Goal: Task Accomplishment & Management: Complete application form

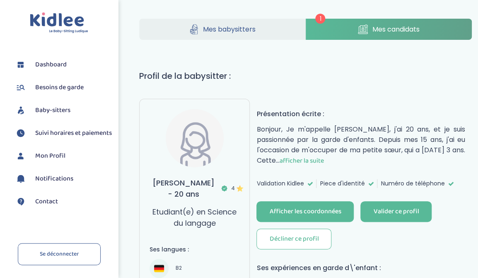
click at [390, 28] on span "Mes candidats" at bounding box center [395, 29] width 47 height 10
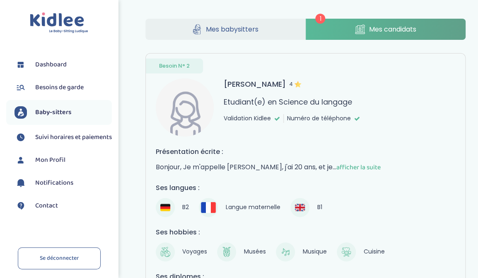
click at [375, 168] on span "afficher la suite" at bounding box center [359, 167] width 44 height 10
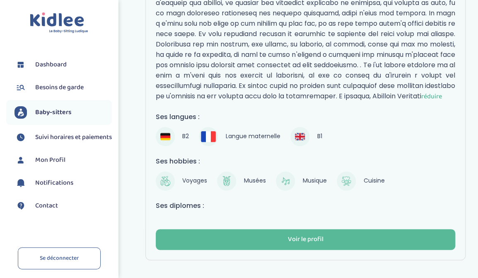
scroll to position [333, 0]
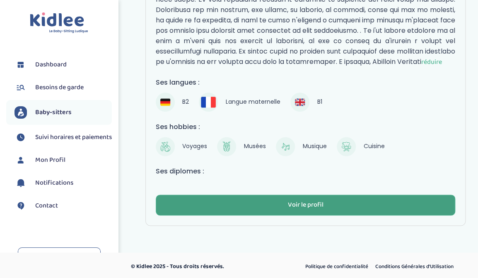
click at [304, 204] on div "Voir le profil" at bounding box center [306, 205] width 36 height 10
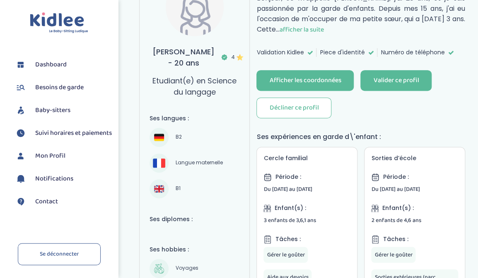
scroll to position [131, 0]
click at [296, 76] on div "Afficher les coordonnées" at bounding box center [306, 81] width 72 height 10
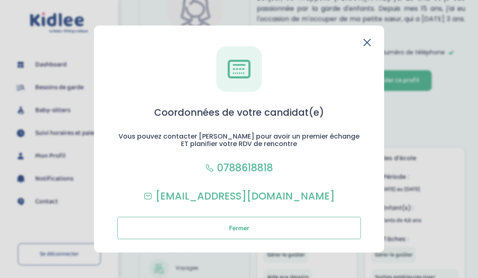
click at [369, 39] on icon at bounding box center [367, 42] width 7 height 7
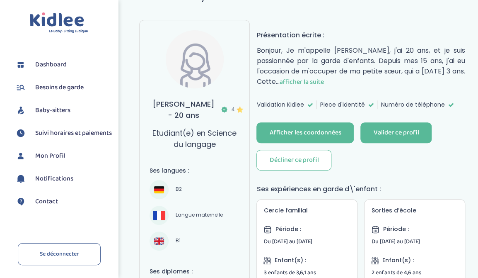
scroll to position [0, 0]
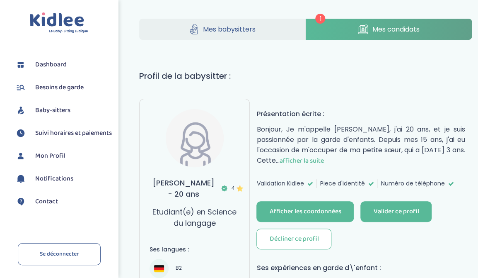
click at [324, 158] on span "afficher la suite" at bounding box center [301, 160] width 44 height 10
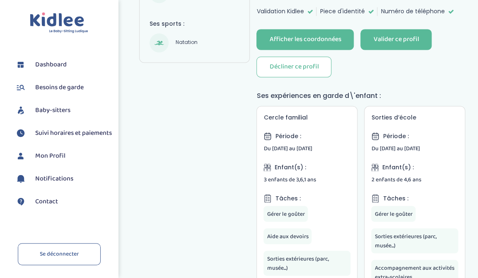
scroll to position [438, 0]
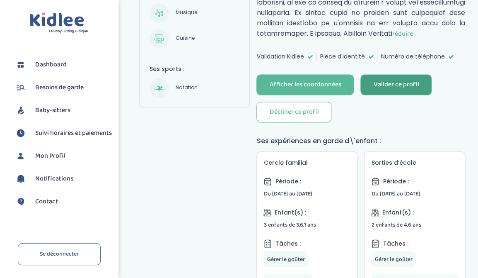
click at [404, 80] on div "Valider ce profil" at bounding box center [397, 85] width 46 height 10
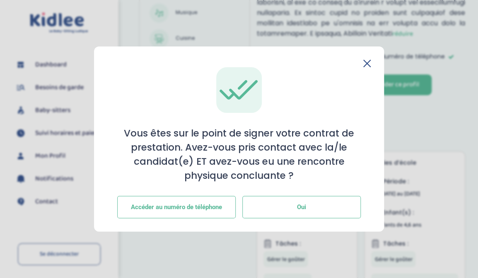
click at [304, 207] on span "Oui" at bounding box center [301, 206] width 9 height 7
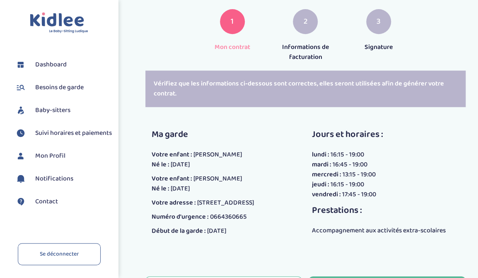
scroll to position [175, 0]
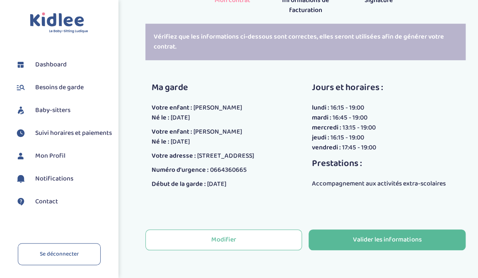
click at [226, 186] on span "[DATE]" at bounding box center [216, 184] width 19 height 10
drag, startPoint x: 241, startPoint y: 183, endPoint x: 218, endPoint y: 182, distance: 23.2
click at [218, 182] on div "Début de la garde : [DATE]" at bounding box center [203, 184] width 103 height 10
click at [220, 182] on span "[DATE]" at bounding box center [216, 184] width 19 height 10
click at [242, 184] on div "Début de la garde : [DATE]" at bounding box center [203, 184] width 103 height 10
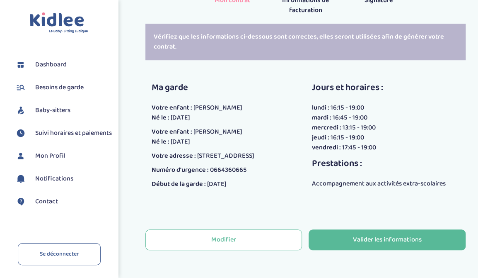
drag, startPoint x: 240, startPoint y: 184, endPoint x: 208, endPoint y: 185, distance: 31.9
click at [208, 185] on span "[DATE]" at bounding box center [216, 184] width 19 height 10
click at [227, 188] on span "[DATE]" at bounding box center [216, 184] width 19 height 10
click at [227, 183] on span "[DATE]" at bounding box center [216, 184] width 19 height 10
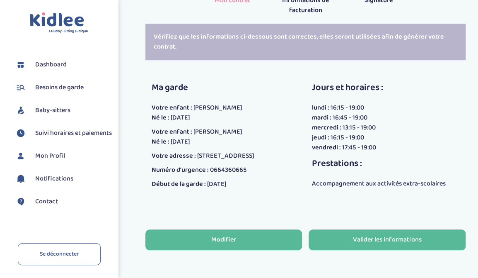
click at [219, 245] on button "Modifier" at bounding box center [224, 239] width 157 height 21
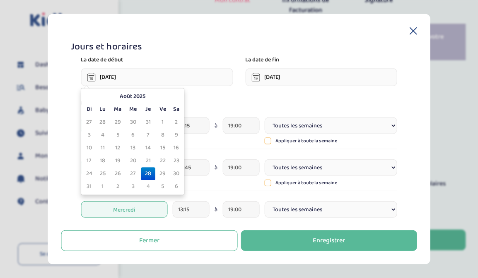
drag, startPoint x: 98, startPoint y: 78, endPoint x: 133, endPoint y: 78, distance: 34.8
click at [133, 78] on input "03-07-2025" at bounding box center [157, 77] width 152 height 18
click at [102, 188] on td "1" at bounding box center [102, 186] width 15 height 13
click at [102, 187] on td "1" at bounding box center [102, 186] width 15 height 13
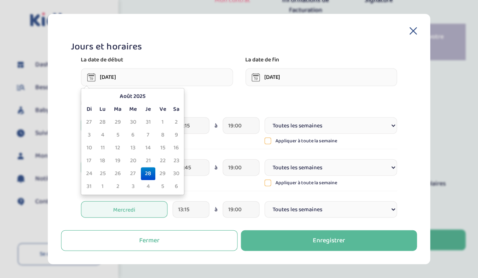
click at [102, 187] on td "1" at bounding box center [102, 186] width 15 height 13
click at [148, 100] on th "Août 2025" at bounding box center [132, 96] width 75 height 13
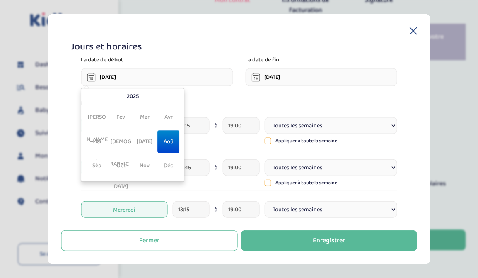
click at [98, 163] on span "Sep" at bounding box center [97, 165] width 22 height 22
click at [99, 165] on span "Sep" at bounding box center [97, 165] width 22 height 22
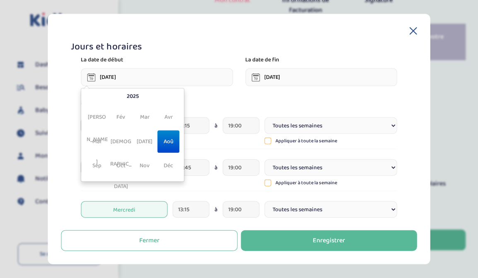
click at [98, 165] on span "Sep" at bounding box center [97, 165] width 22 height 22
click at [127, 80] on input "03-07-2025" at bounding box center [157, 77] width 152 height 18
click at [104, 79] on input "03-07-2025" at bounding box center [157, 77] width 152 height 18
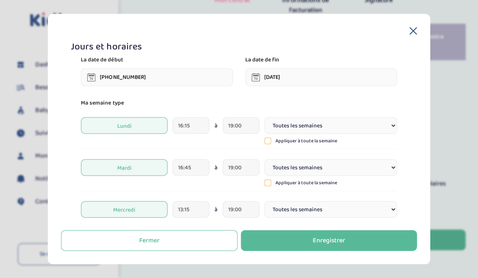
drag, startPoint x: 145, startPoint y: 72, endPoint x: 73, endPoint y: 75, distance: 72.2
click at [81, 75] on input "003-07-20251" at bounding box center [157, 77] width 152 height 18
type input "01-09-2025"
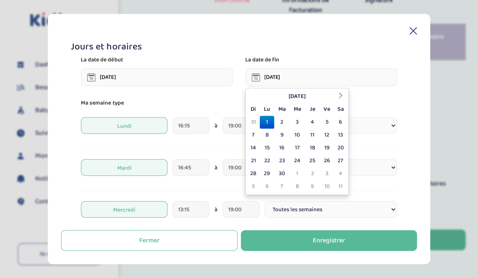
click at [299, 78] on input "01-09-2025" at bounding box center [321, 77] width 152 height 18
drag, startPoint x: 265, startPoint y: 77, endPoint x: 304, endPoint y: 78, distance: 39.4
click at [304, 78] on input "01-09-2025" at bounding box center [321, 77] width 152 height 18
click at [315, 77] on input "03-07-2026" at bounding box center [321, 77] width 152 height 18
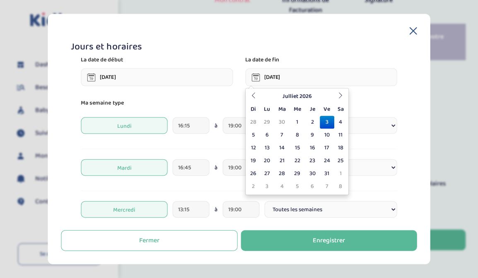
type input "03-07-2026"
click at [210, 76] on input "01-09-2025" at bounding box center [157, 77] width 152 height 18
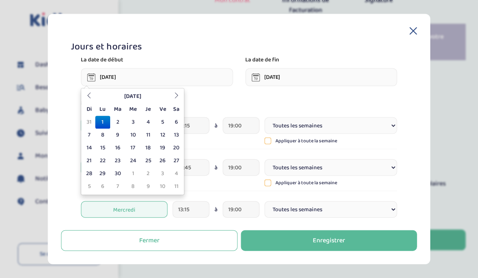
click at [170, 76] on input "01-09-2025" at bounding box center [157, 77] width 152 height 18
click at [364, 107] on p "Ma semaine type" at bounding box center [239, 102] width 316 height 9
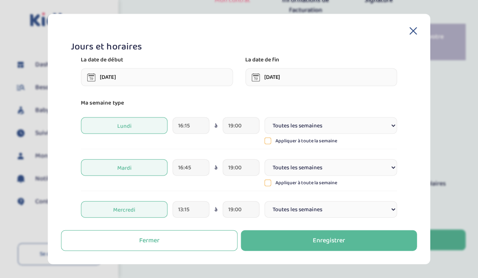
click at [265, 117] on select "Toutes les semaines Toutes les 2 semaines Tous les mois" at bounding box center [331, 125] width 133 height 17
click at [387, 128] on select "Toutes les semaines Toutes les 2 semaines Tous les mois" at bounding box center [331, 125] width 133 height 17
click at [270, 142] on icon at bounding box center [268, 141] width 6 height 6
type input "16:15"
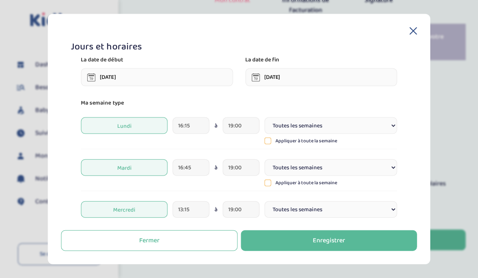
type input "16:15"
click at [268, 183] on icon at bounding box center [268, 183] width 6 height 6
click at [267, 185] on icon at bounding box center [268, 183] width 7 height 7
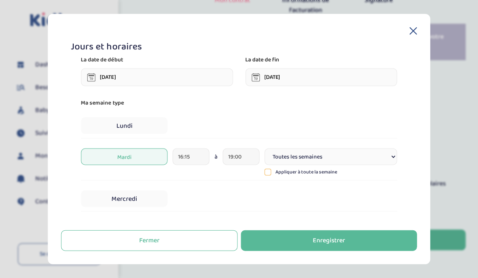
click at [241, 107] on p "Ma semaine type" at bounding box center [239, 102] width 316 height 9
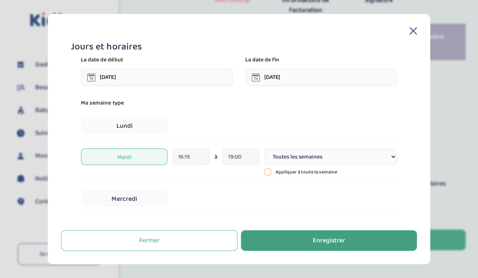
click at [293, 243] on button "Enregistrer" at bounding box center [329, 240] width 177 height 21
click at [295, 240] on button "Enregistrer" at bounding box center [329, 240] width 177 height 21
click at [338, 243] on div "Enregistrer" at bounding box center [329, 241] width 32 height 10
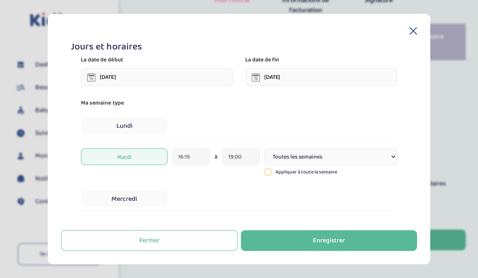
click at [417, 27] on div "Jours et horaires La date de début 01-09-2025 La date de fin 03-07-2026 Ma sema…" at bounding box center [239, 139] width 383 height 250
click at [413, 31] on icon at bounding box center [413, 31] width 7 height 7
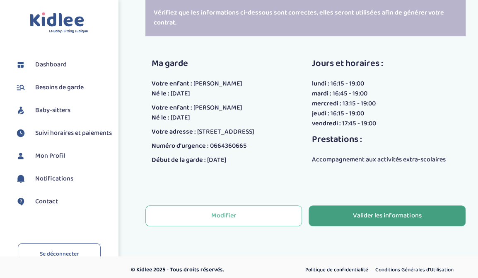
scroll to position [204, 0]
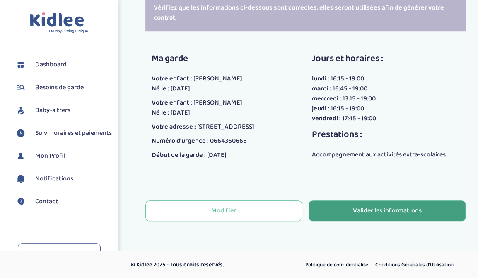
click at [397, 207] on div "Valider les informations" at bounding box center [387, 211] width 68 height 10
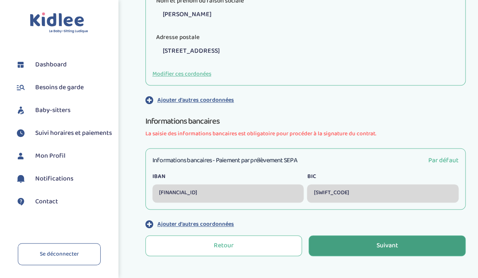
scroll to position [341, 0]
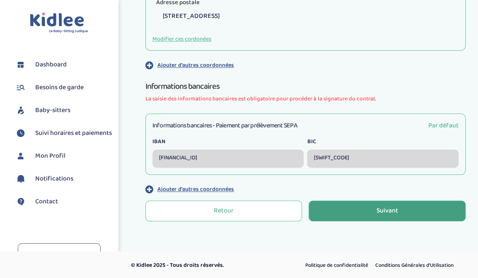
click at [364, 213] on button "Suivant" at bounding box center [387, 210] width 157 height 21
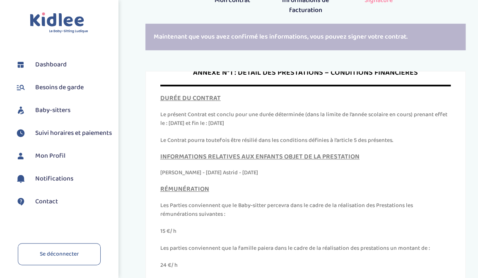
scroll to position [3821, 0]
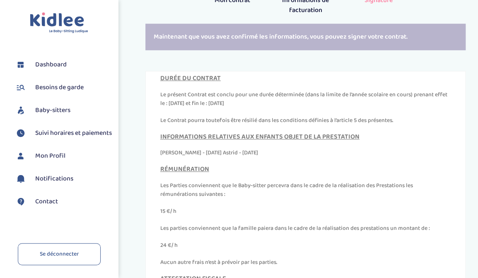
click at [230, 108] on p "Le présent Contrat est conclu pour une durée déterminée (dans la limite de l’an…" at bounding box center [305, 98] width 291 height 17
drag, startPoint x: 238, startPoint y: 120, endPoint x: 226, endPoint y: 121, distance: 11.3
click at [226, 108] on p "Le présent Contrat est conclu pour une durée déterminée (dans la limite de l’an…" at bounding box center [305, 98] width 291 height 17
click at [238, 108] on p "Le présent Contrat est conclu pour une durée déterminée (dans la limite de l’an…" at bounding box center [305, 98] width 291 height 17
click at [239, 108] on p "Le présent Contrat est conclu pour une durée déterminée (dans la limite de l’an…" at bounding box center [305, 98] width 291 height 17
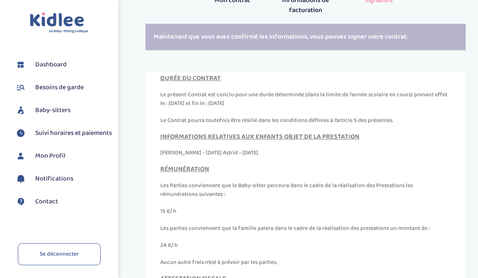
drag, startPoint x: 182, startPoint y: 123, endPoint x: 231, endPoint y: 121, distance: 49.8
click at [231, 108] on p "Le présent Contrat est conclu pour une durée déterminée (dans la limite de l’an…" at bounding box center [305, 98] width 291 height 17
click at [235, 108] on p "Le présent Contrat est conclu pour une durée déterminée (dans la limite de l’an…" at bounding box center [305, 98] width 291 height 17
drag, startPoint x: 236, startPoint y: 121, endPoint x: 227, endPoint y: 120, distance: 9.6
click at [227, 108] on p "Le présent Contrat est conclu pour une durée déterminée (dans la limite de l’an…" at bounding box center [305, 98] width 291 height 17
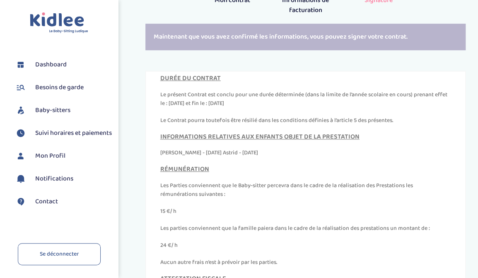
click at [234, 108] on p "Le présent Contrat est conclu pour une durée déterminée (dans la limite de l’an…" at bounding box center [305, 98] width 291 height 17
drag, startPoint x: 239, startPoint y: 119, endPoint x: 233, endPoint y: 120, distance: 6.7
click at [233, 108] on p "Le présent Contrat est conclu pour une durée déterminée (dans la limite de l’an…" at bounding box center [305, 98] width 291 height 17
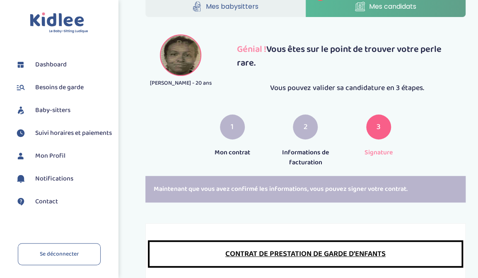
scroll to position [20, 0]
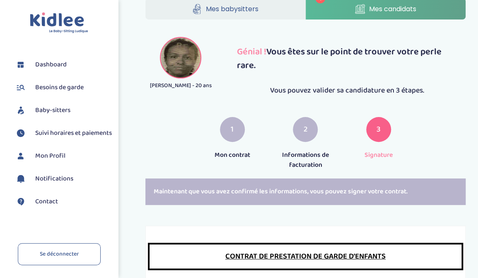
click at [233, 132] on span "1" at bounding box center [232, 130] width 3 height 12
click at [228, 189] on div "Maintenant que vous avez confirmé les informations, vous pouvez signer votre co…" at bounding box center [306, 191] width 321 height 27
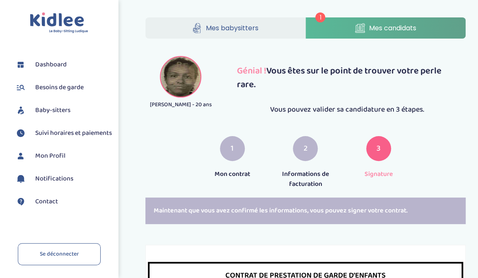
scroll to position [0, 0]
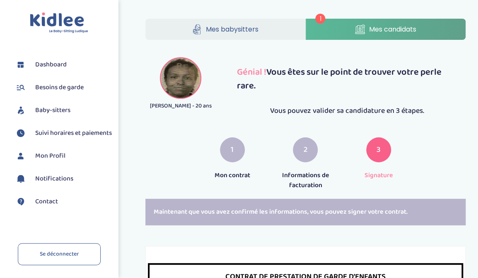
click at [240, 142] on div "1" at bounding box center [232, 149] width 25 height 25
click at [235, 150] on div "1" at bounding box center [232, 149] width 25 height 25
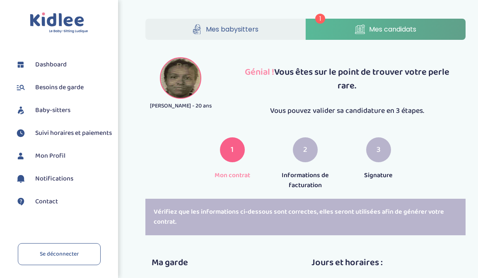
scroll to position [204, 0]
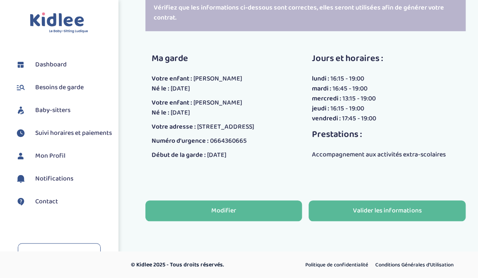
click at [240, 206] on button "Modifier" at bounding box center [224, 210] width 157 height 21
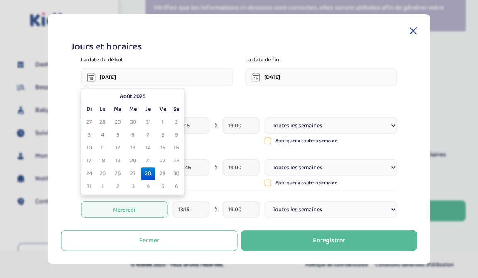
drag, startPoint x: 100, startPoint y: 76, endPoint x: 131, endPoint y: 75, distance: 31.1
click at [131, 75] on input "03-07-2025" at bounding box center [157, 77] width 152 height 18
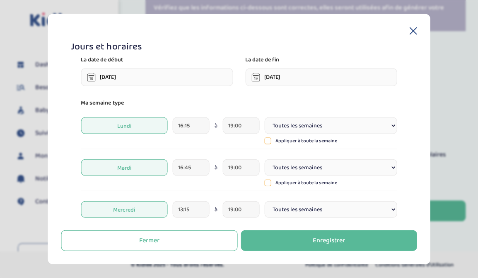
type input "01-09-2025"
click at [264, 75] on input "01-09-2025" at bounding box center [321, 77] width 152 height 18
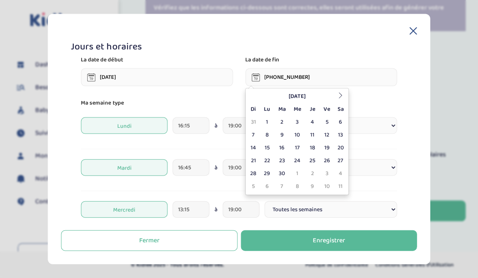
type input "03-07-2026025"
click at [306, 78] on input "03-07-202" at bounding box center [321, 77] width 152 height 18
click at [304, 77] on input "03-07-202" at bounding box center [321, 77] width 152 height 18
click at [307, 76] on input "03-07-202" at bounding box center [321, 77] width 152 height 18
click at [340, 96] on icon at bounding box center [341, 95] width 6 height 6
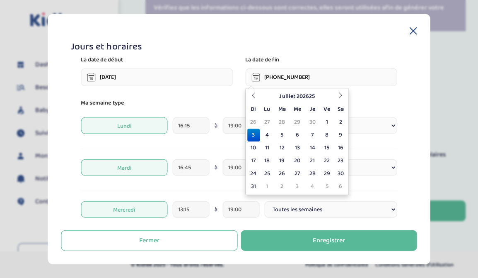
click at [309, 95] on th "Julliet 202625" at bounding box center [297, 96] width 75 height 13
click at [306, 85] on input "03-07-202" at bounding box center [321, 77] width 152 height 18
click at [307, 83] on input "03-07-202" at bounding box center [321, 77] width 152 height 18
click at [0, 0] on th "202625" at bounding box center [0, 0] width 0 height 0
click at [0, 0] on th "202620-202629" at bounding box center [0, 0] width 0 height 0
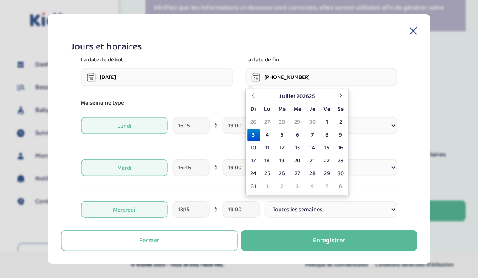
click at [0, 0] on th "202620-202629" at bounding box center [0, 0] width 0 height 0
click at [306, 81] on input "03-07-202" at bounding box center [321, 77] width 152 height 18
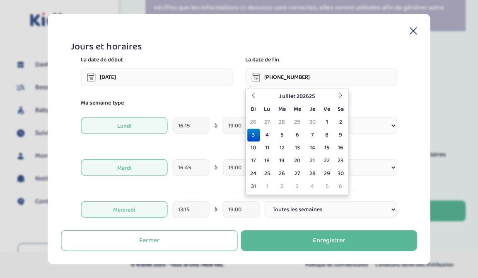
click at [305, 80] on input "03-07-202" at bounding box center [321, 77] width 152 height 18
click at [304, 79] on input "03-07-202" at bounding box center [321, 77] width 152 height 18
click at [301, 76] on input "03-07-202" at bounding box center [321, 77] width 152 height 18
click at [303, 77] on input "03-07-202" at bounding box center [321, 77] width 152 height 18
click at [412, 29] on icon at bounding box center [413, 31] width 7 height 7
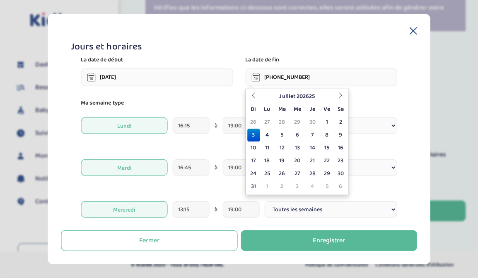
click at [412, 32] on div "Vérifiez que les informations ci-dessous sont correctes, elles seront utilisées…" at bounding box center [306, 110] width 321 height 230
click at [324, 240] on div "Toggle navigation FAQ Lacourt Raphaëlle Dashboard Besoins de garde Baby-sitters…" at bounding box center [239, 37] width 478 height 482
click at [188, 78] on div "Votre enfant : Hugues Né le : 2018-06-16" at bounding box center [203, 84] width 103 height 20
click at [187, 39] on div "Vérifiez que les informations ci-dessous sont correctes, elles seront utilisées…" at bounding box center [306, 110] width 321 height 230
click at [255, 90] on div "Né le : 2018-06-16" at bounding box center [203, 89] width 103 height 10
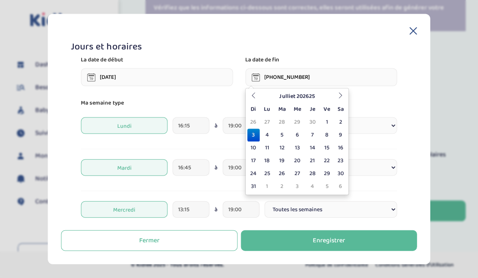
click at [411, 26] on div "Vérifiez que les informations ci-dessous sont correctes, elles seront utilisées…" at bounding box center [306, 13] width 321 height 36
click at [418, 34] on div "Vérifiez que les informations ci-dessous sont correctes, elles seront utilisées…" at bounding box center [306, 110] width 321 height 230
click at [418, 32] on div "Vérifiez que les informations ci-dessous sont correctes, elles seront utilisées…" at bounding box center [306, 110] width 321 height 230
click at [435, 45] on div "Vérifiez que les informations ci-dessous sont correctes, elles seront utilisées…" at bounding box center [306, 110] width 321 height 230
click at [450, 56] on div "Jours et horaires : lundi : 16:15 - 19:00 mardi : 16:45 - 19:00 mercredi : 13:1…" at bounding box center [386, 110] width 148 height 116
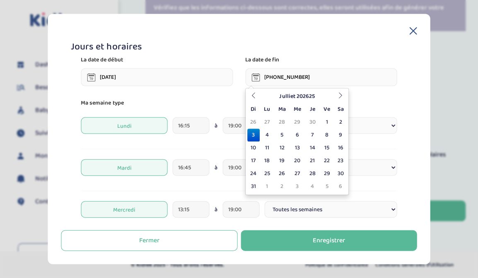
click at [460, 80] on div "Jours et horaires : lundi : 16:15 - 19:00 mardi : 16:45 - 19:00 mercredi : 13:1…" at bounding box center [386, 110] width 160 height 116
click at [189, 84] on span "2018-06-16" at bounding box center [180, 88] width 19 height 10
click at [414, 31] on div "Vérifiez que les informations ci-dessous sont correctes, elles seront utilisées…" at bounding box center [306, 110] width 321 height 230
click at [430, 47] on div "Vérifiez que les informations ci-dessous sont correctes, elles seront utilisées…" at bounding box center [306, 110] width 321 height 230
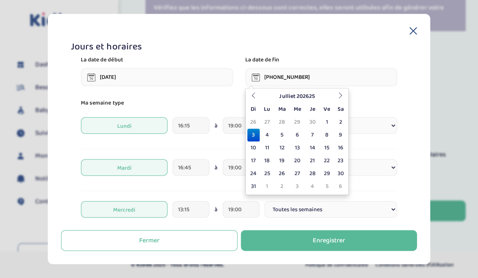
click at [302, 75] on div "Ma garde Votre enfant : Hugues Né le : 2018-06-16 Votre enfant : Astrid Né le :…" at bounding box center [226, 110] width 160 height 117
click at [304, 80] on div "Ma garde Votre enfant : Hugues Né le : 2018-06-16 Votre enfant : Astrid Né le :…" at bounding box center [226, 110] width 160 height 117
click at [316, 72] on div "Ma garde Votre enfant : Hugues Né le : 2018-06-16 Votre enfant : Astrid Né le :…" at bounding box center [306, 110] width 321 height 117
click at [416, 31] on div "Vérifiez que les informations ci-dessous sont correctes, elles seront utilisées…" at bounding box center [306, 13] width 321 height 36
click at [415, 31] on div "Vérifiez que les informations ci-dessous sont correctes, elles seront utilisées…" at bounding box center [306, 110] width 321 height 230
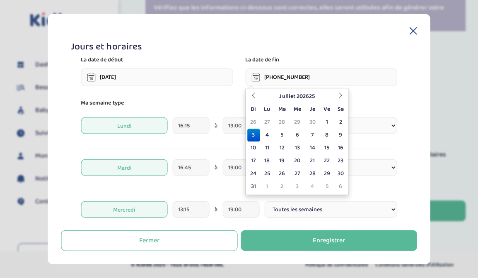
click at [461, 44] on div "Vérifiez que les informations ci-dessous sont correctes, elles seront utilisées…" at bounding box center [306, 110] width 321 height 230
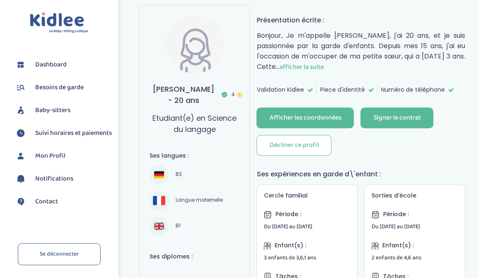
scroll to position [87, 0]
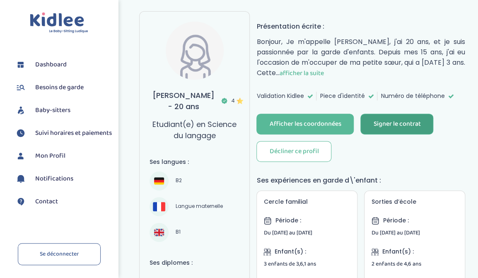
click at [399, 127] on div "Signer le contrat" at bounding box center [397, 124] width 47 height 10
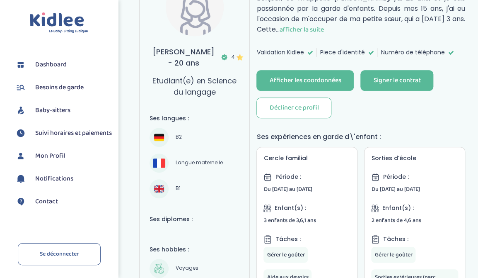
scroll to position [0, 0]
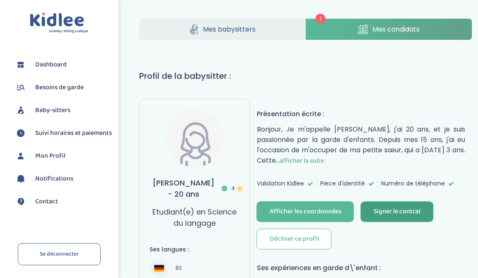
click at [403, 208] on div "Signer le contrat" at bounding box center [397, 212] width 47 height 10
click at [392, 211] on div "Signer le contrat" at bounding box center [397, 212] width 47 height 10
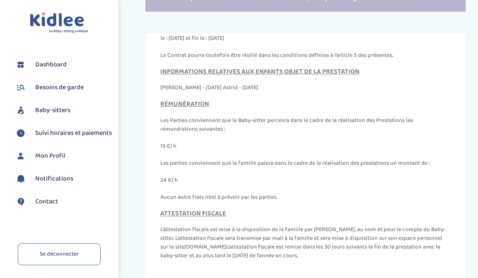
scroll to position [301, 0]
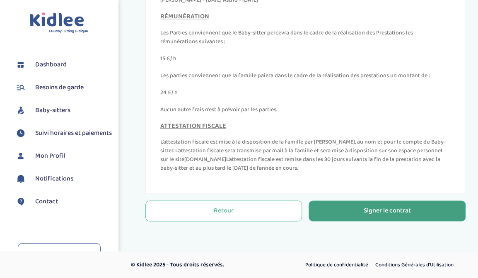
click at [374, 215] on div "Signer le contrat" at bounding box center [387, 211] width 47 height 10
